Goal: Task Accomplishment & Management: Use online tool/utility

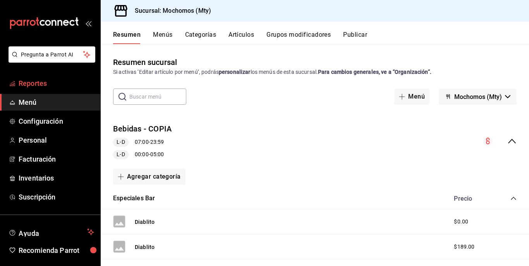
click at [31, 75] on link "Reportes" at bounding box center [50, 83] width 100 height 17
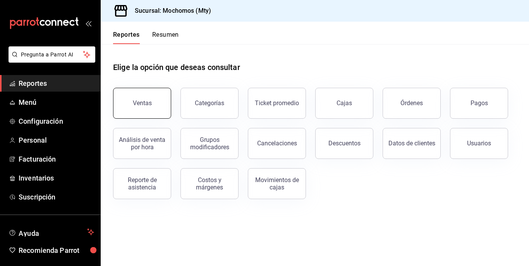
click at [159, 102] on button "Ventas" at bounding box center [142, 103] width 58 height 31
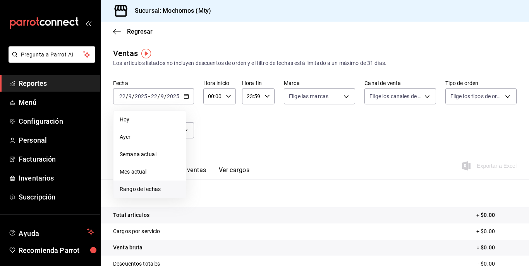
click at [134, 186] on span "Rango de fechas" at bounding box center [150, 189] width 60 height 8
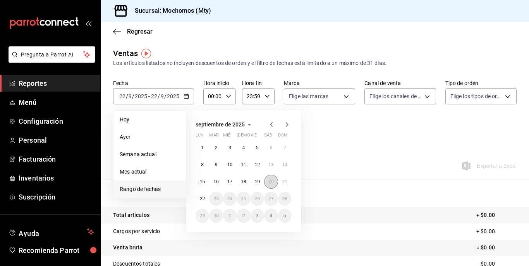
click at [272, 183] on abbr "20" at bounding box center [270, 181] width 5 height 5
click at [200, 199] on abbr "22" at bounding box center [202, 198] width 5 height 5
click at [271, 180] on abbr "20" at bounding box center [270, 181] width 5 height 5
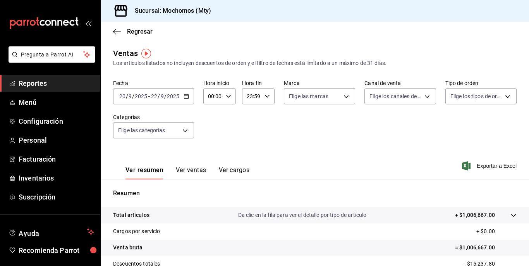
click at [227, 98] on icon "button" at bounding box center [228, 96] width 5 height 5
click at [204, 131] on button "05" at bounding box center [210, 131] width 13 height 15
type input "05:00"
click at [262, 99] on div at bounding box center [264, 133] width 529 height 266
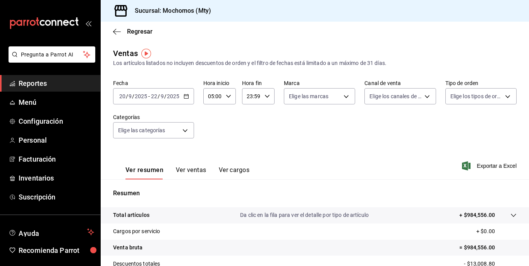
click at [262, 100] on div "23:59 Hora fin" at bounding box center [258, 96] width 33 height 16
click at [250, 134] on span "05" at bounding box center [248, 135] width 3 height 6
type input "05:59"
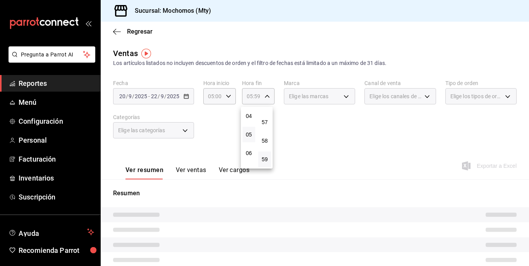
click at [315, 125] on div at bounding box center [264, 133] width 529 height 266
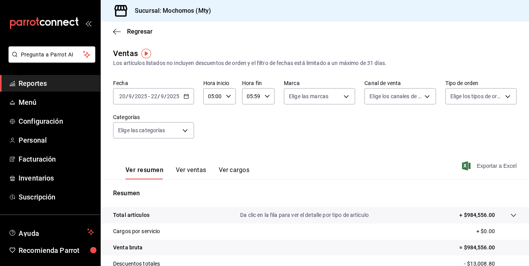
click at [485, 169] on span "Exportar a Excel" at bounding box center [489, 165] width 53 height 9
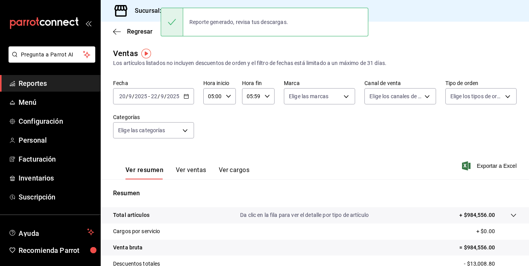
click at [168, 92] on div "[DATE] [DATE] - [DATE] [DATE]" at bounding box center [153, 96] width 81 height 16
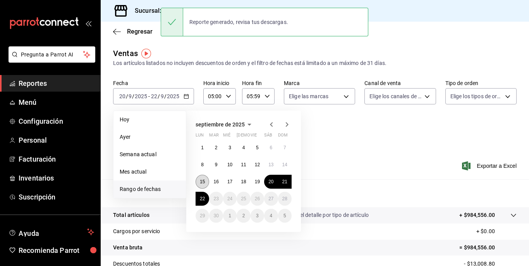
click at [204, 181] on abbr "15" at bounding box center [202, 181] width 5 height 5
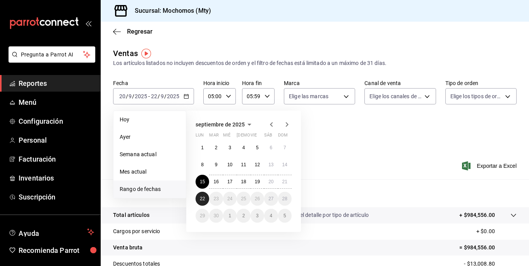
click at [200, 195] on button "22" at bounding box center [202, 199] width 14 height 14
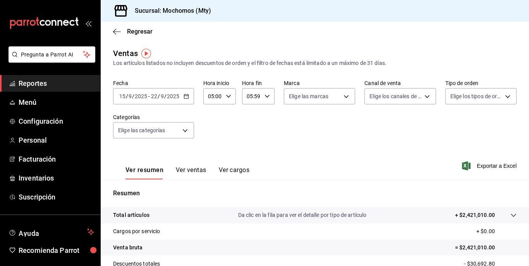
click at [469, 213] on p "+ $2,421,010.00" at bounding box center [475, 215] width 40 height 8
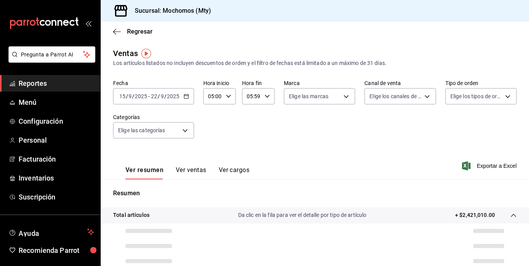
scroll to position [85, 0]
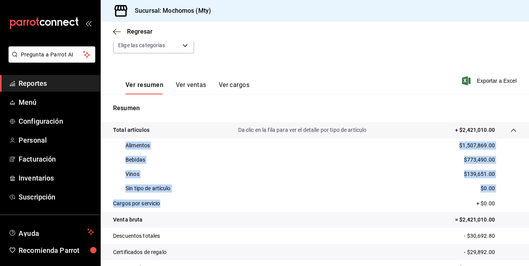
drag, startPoint x: 125, startPoint y: 142, endPoint x: 195, endPoint y: 206, distance: 95.1
click at [195, 206] on tbody "Total artículos Da clic en la fila para ver el detalle por tipo de artículo + $…" at bounding box center [315, 215] width 428 height 187
copy tbody "Alimentos $1,507,869.00 Bebidas $773,490.00 Vinos $139,651.00 Sin tipo de artíc…"
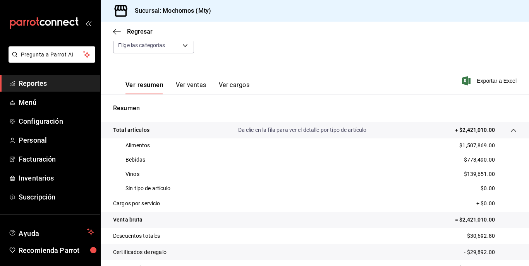
click at [327, 241] on tr "Descuentos totales - $30,692.80" at bounding box center [315, 236] width 428 height 16
